Goal: Navigation & Orientation: Understand site structure

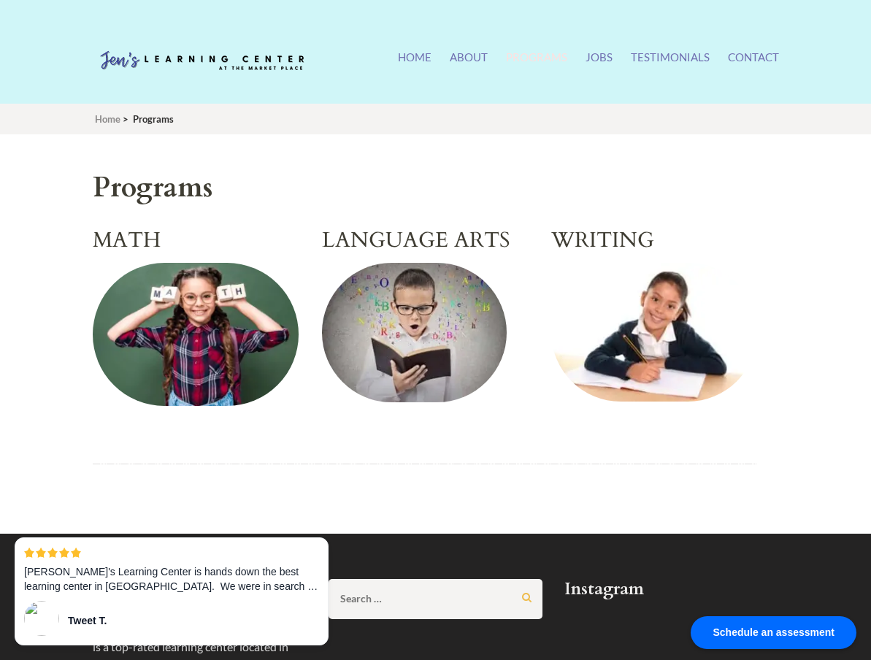
click at [581, 326] on img at bounding box center [654, 332] width 206 height 139
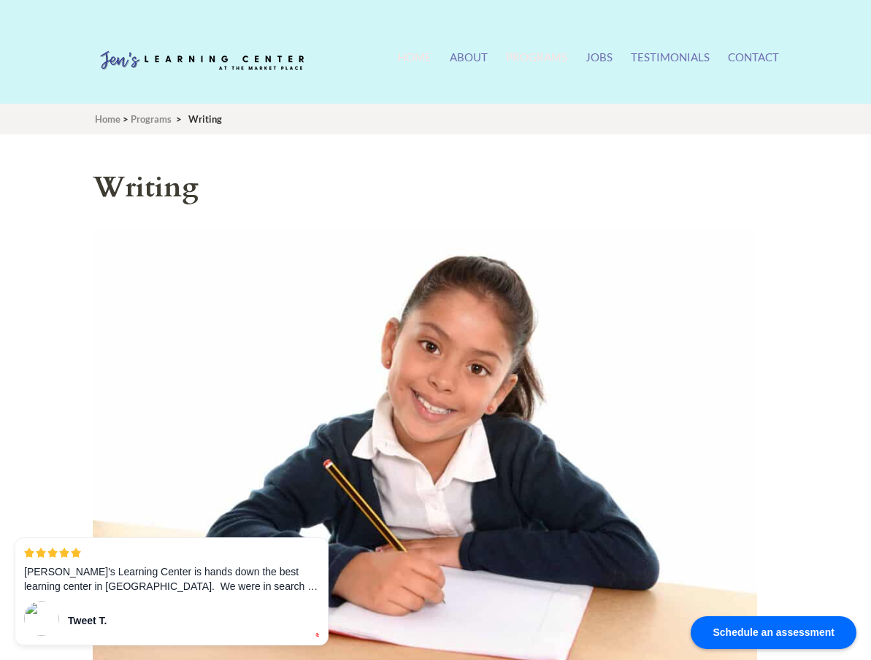
click at [426, 63] on link "Home" at bounding box center [415, 65] width 34 height 31
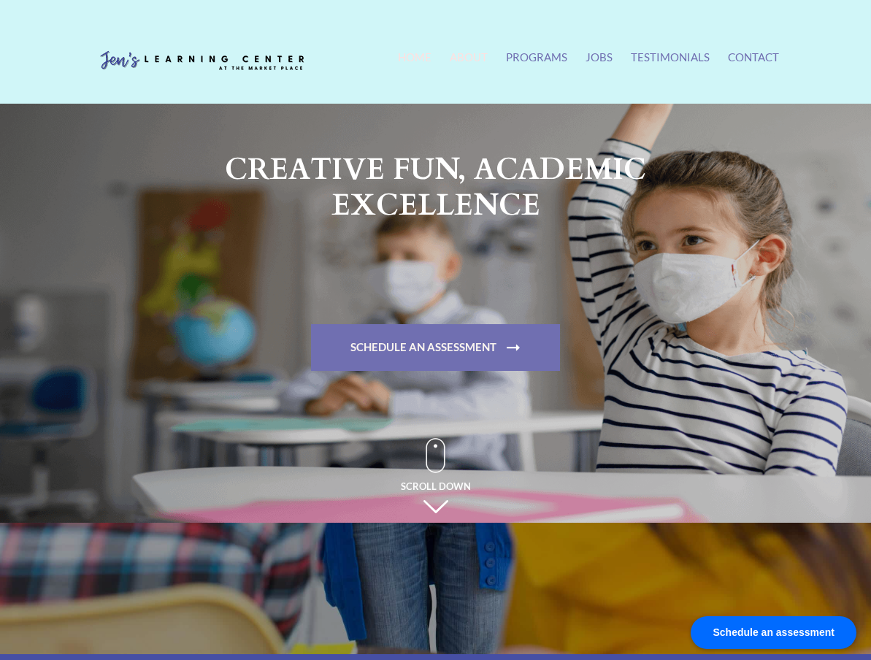
click at [469, 63] on link "About" at bounding box center [469, 65] width 38 height 31
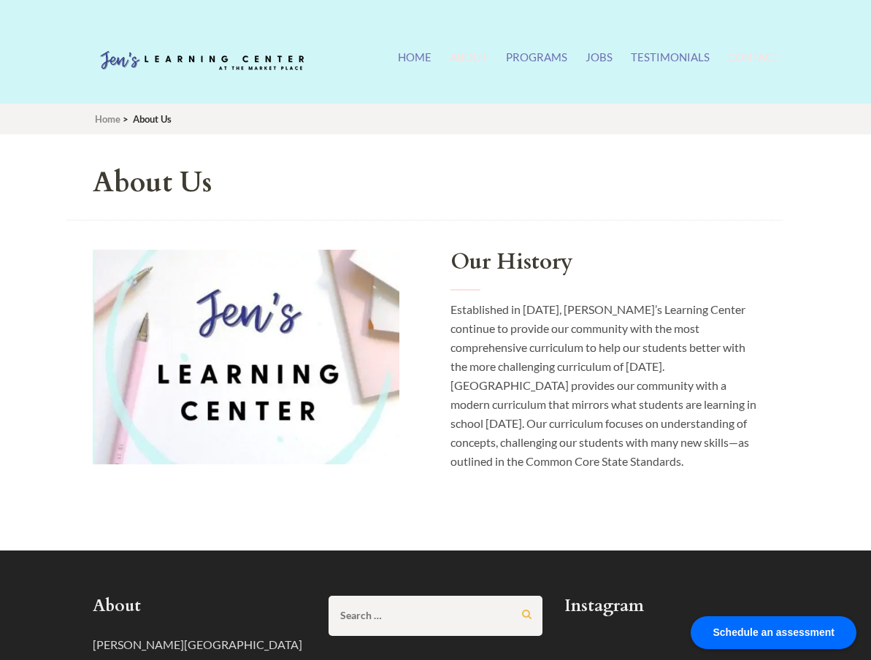
click at [746, 55] on link "Contact" at bounding box center [753, 65] width 51 height 31
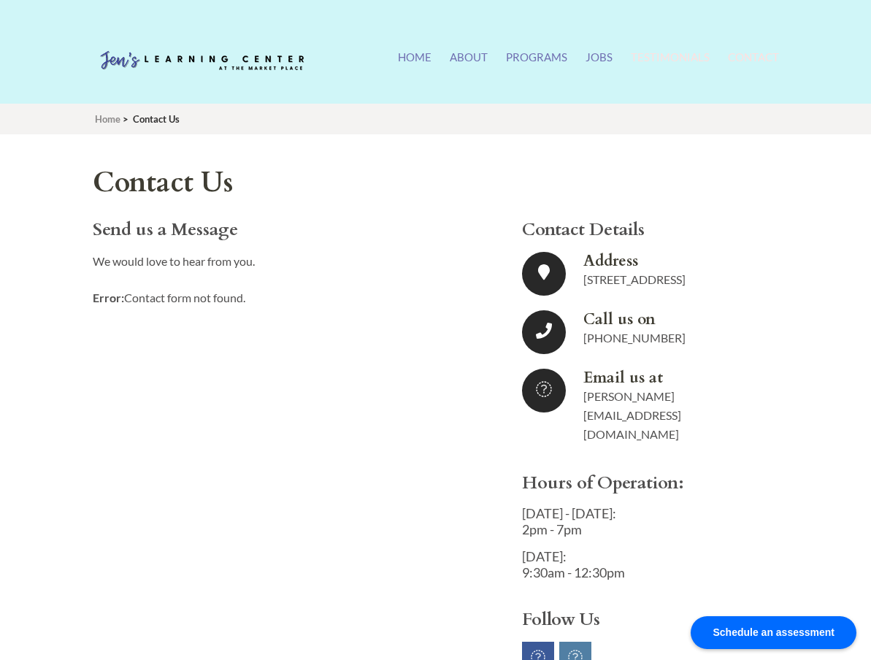
click at [693, 58] on link "Testimonials" at bounding box center [670, 65] width 79 height 31
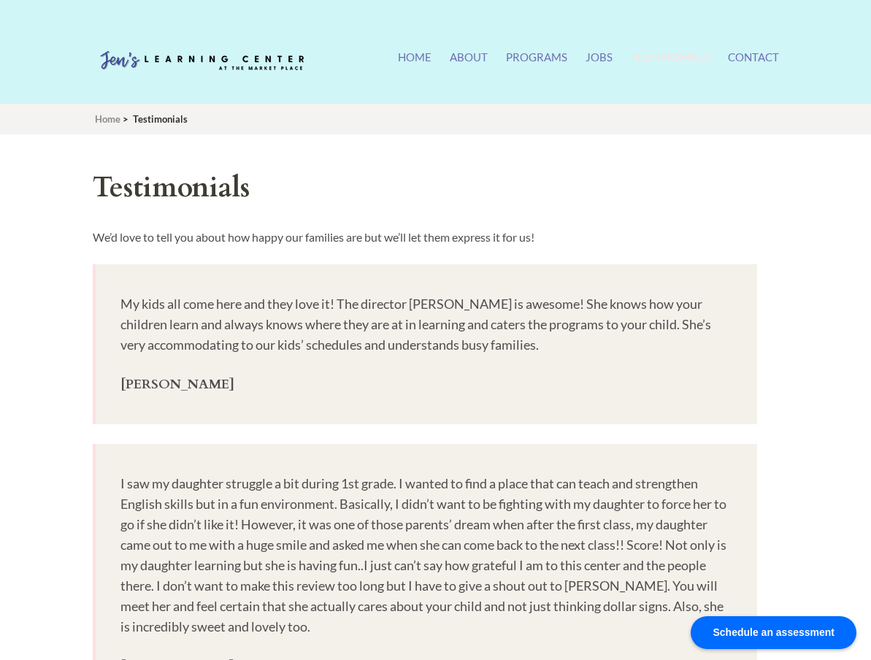
click at [613, 58] on ul "Home About Programs Math Language Arts Writing Jobs Testimonials Contact" at bounding box center [588, 65] width 381 height 31
click at [600, 58] on link "Jobs" at bounding box center [598, 65] width 27 height 31
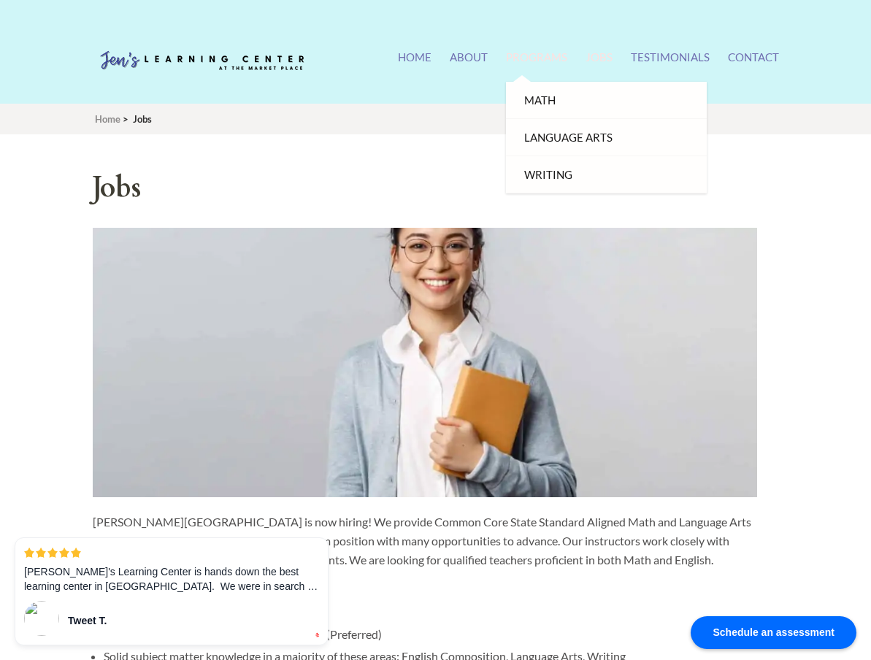
click at [542, 55] on link "Programs" at bounding box center [536, 65] width 61 height 31
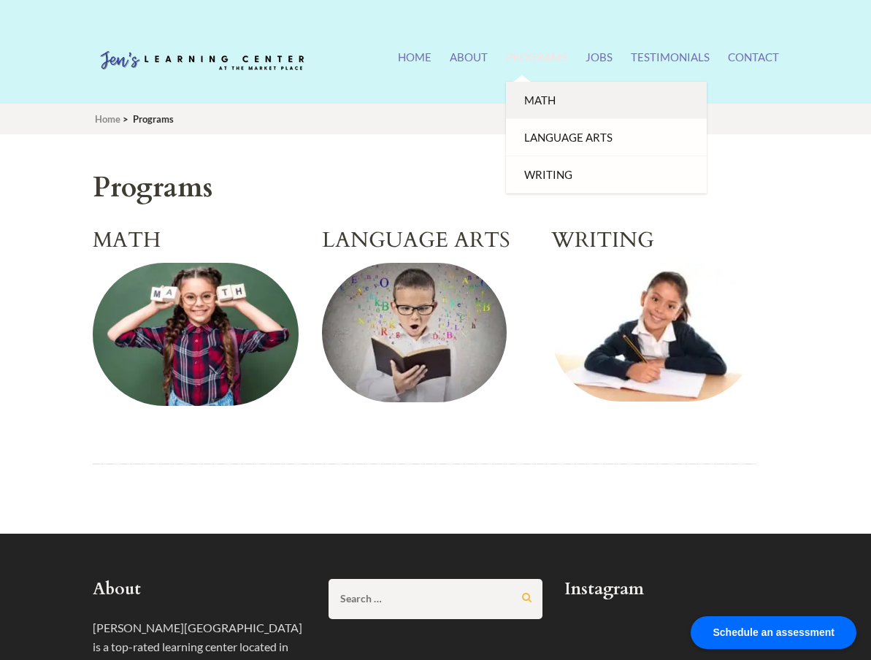
click at [540, 93] on link "Math" at bounding box center [606, 100] width 201 height 37
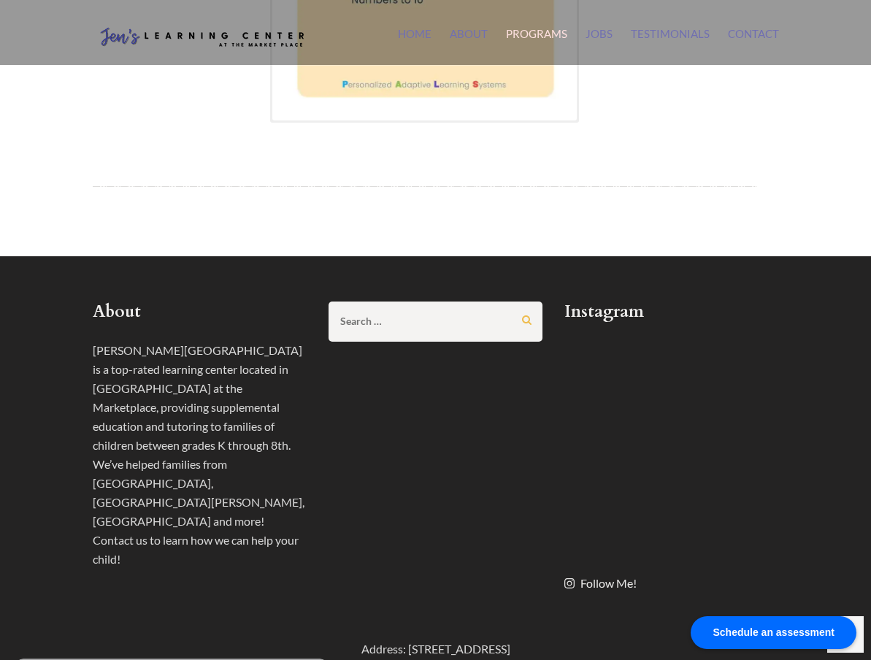
scroll to position [1271, 0]
